Goal: Obtain resource: Obtain resource

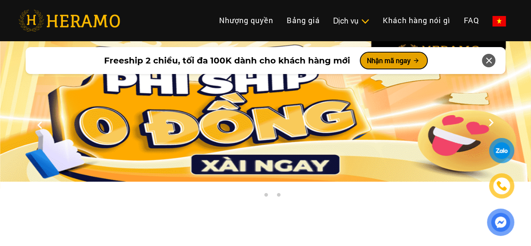
click at [377, 61] on button "Nhận mã ngay" at bounding box center [393, 60] width 67 height 17
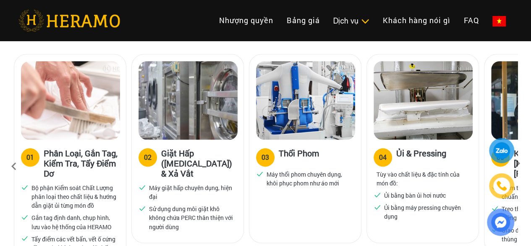
scroll to position [853, 0]
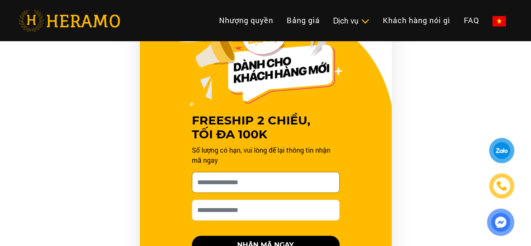
click at [264, 175] on input "[PERSON_NAME] xin tên của bạn nhé *" at bounding box center [266, 182] width 148 height 21
type input "**********"
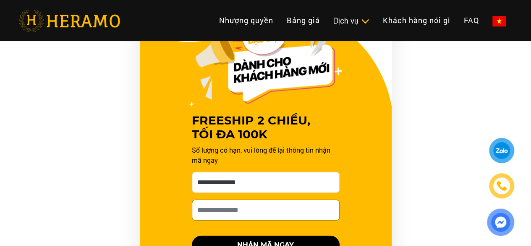
click at [223, 199] on input "Số điện thoại HERAMO có thể liên hệ là *" at bounding box center [266, 209] width 148 height 21
type input "**********"
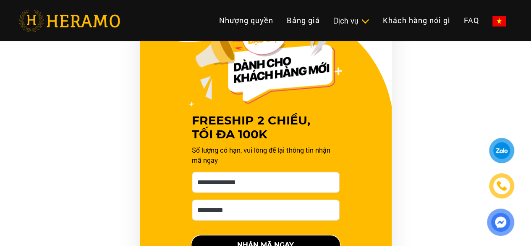
click at [265, 236] on button "NHẬN MÃ NGAY" at bounding box center [266, 244] width 148 height 18
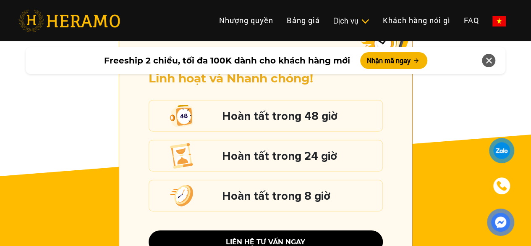
scroll to position [1182, 0]
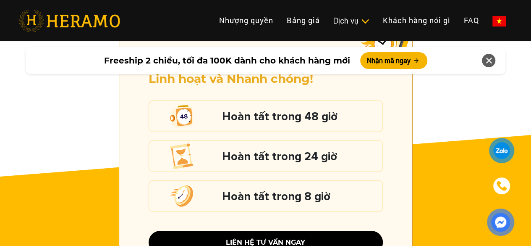
click at [302, 191] on h5 "Hoàn tất trong 8 giờ" at bounding box center [300, 196] width 156 height 11
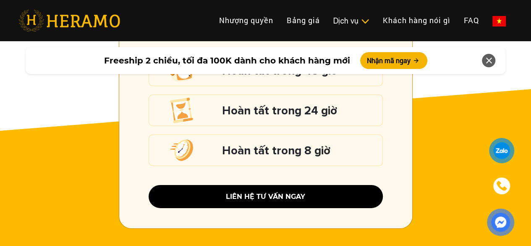
scroll to position [1228, 0]
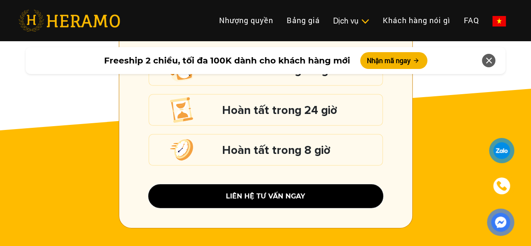
click at [285, 184] on button "liên hệ tư vấn ngay" at bounding box center [266, 195] width 234 height 23
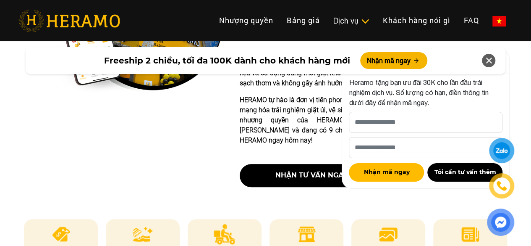
scroll to position [294, 0]
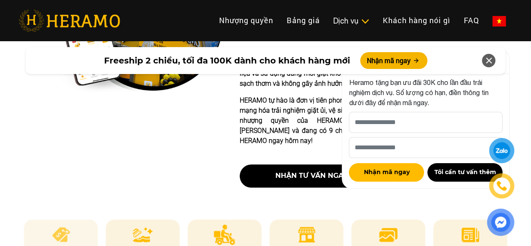
click at [76, 219] on li "Bảng giá" at bounding box center [61, 241] width 74 height 44
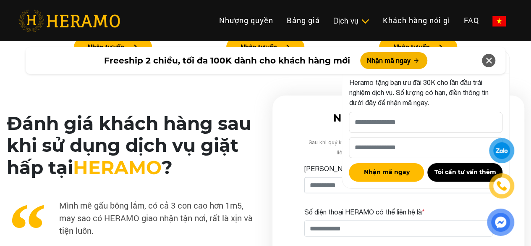
scroll to position [2114, 0]
